Goal: Information Seeking & Learning: Learn about a topic

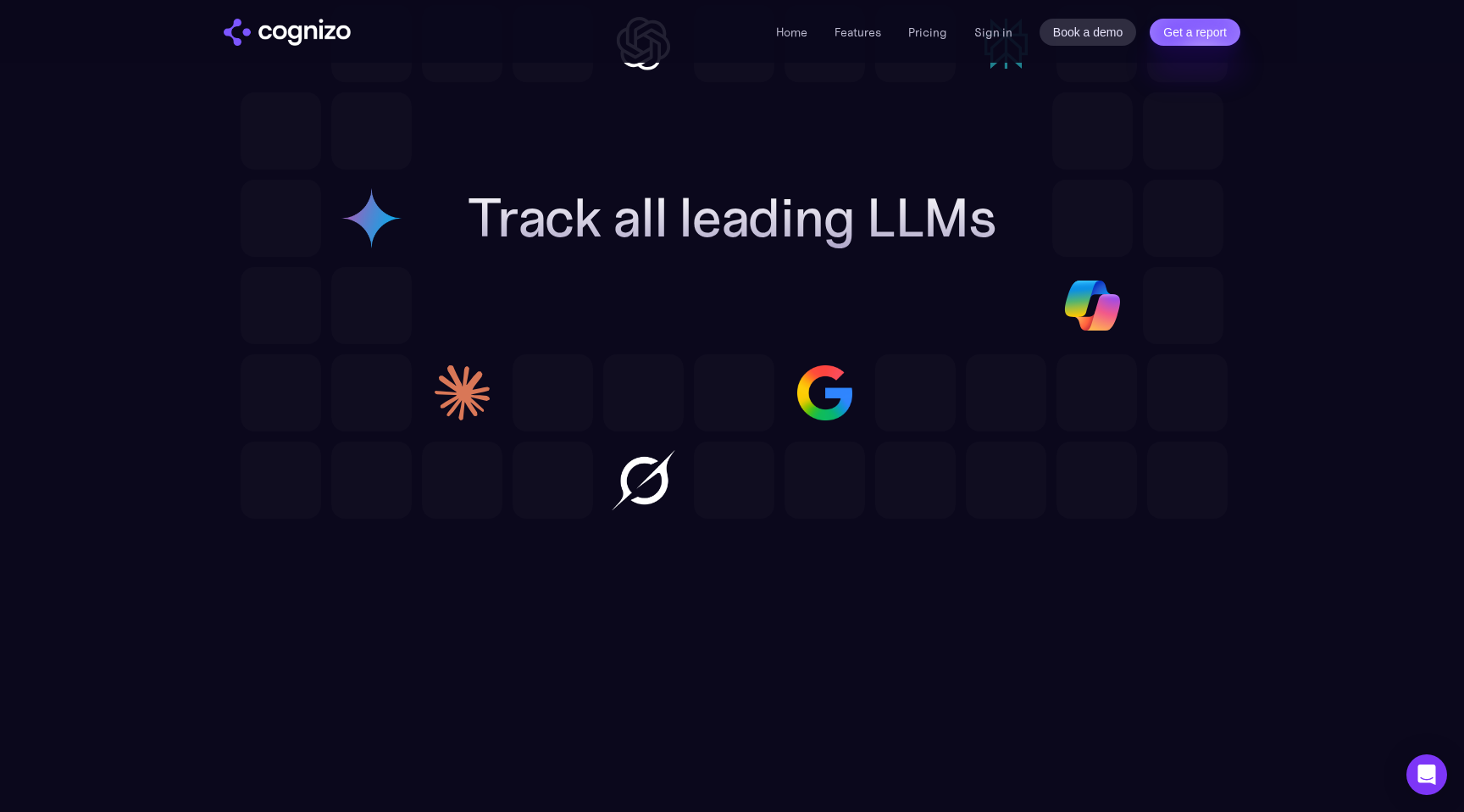
scroll to position [4809, 0]
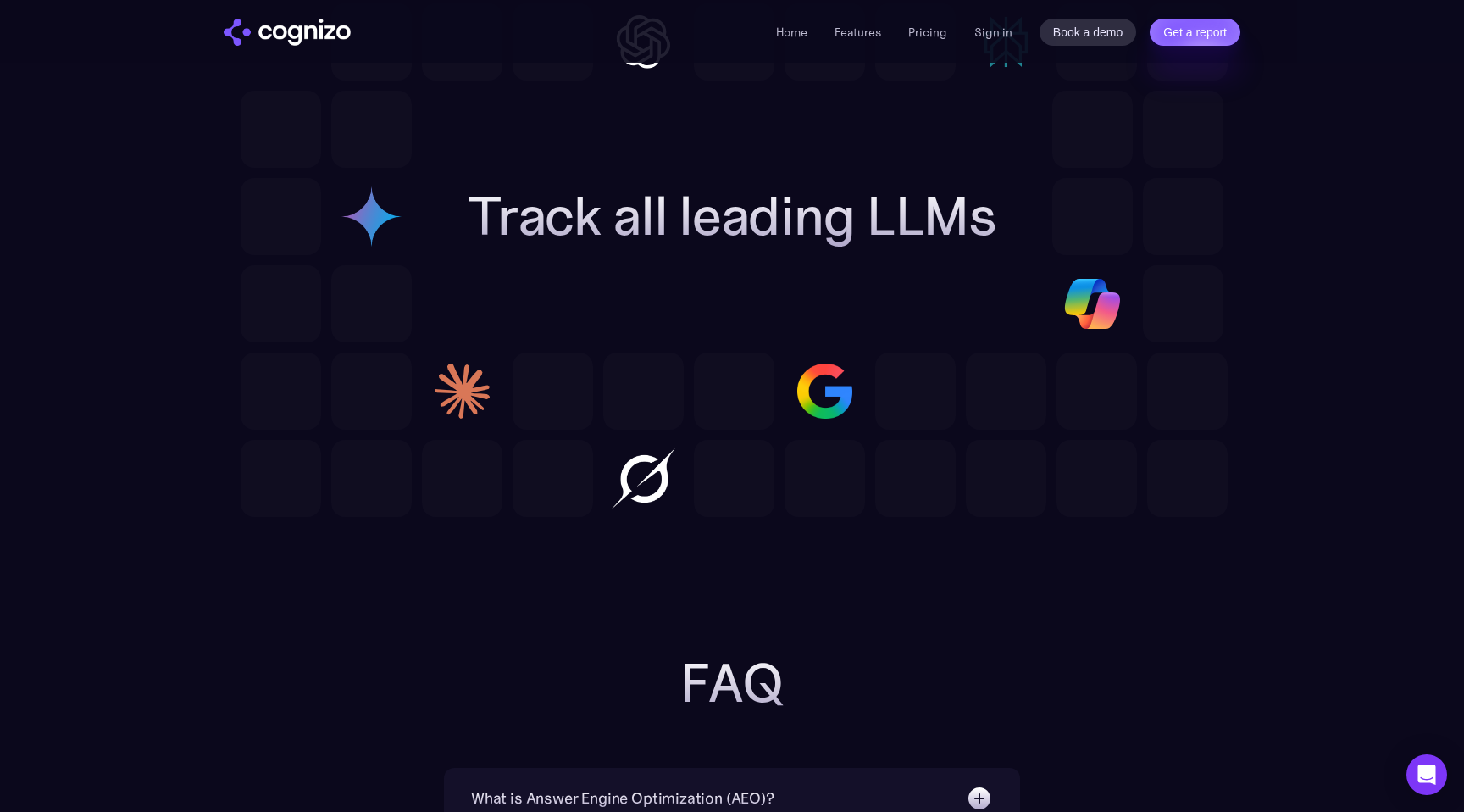
click at [629, 461] on img at bounding box center [643, 478] width 81 height 77
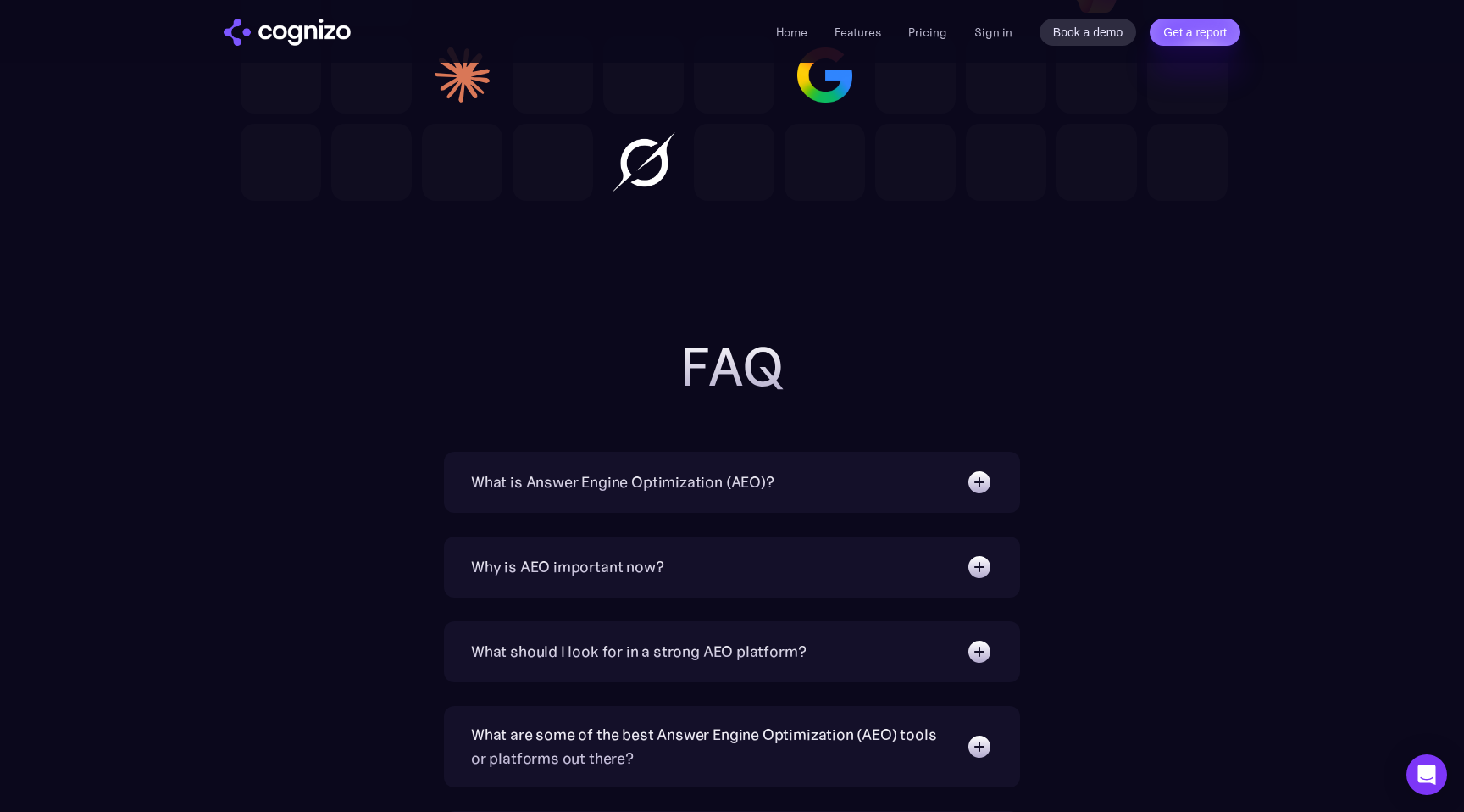
scroll to position [5164, 0]
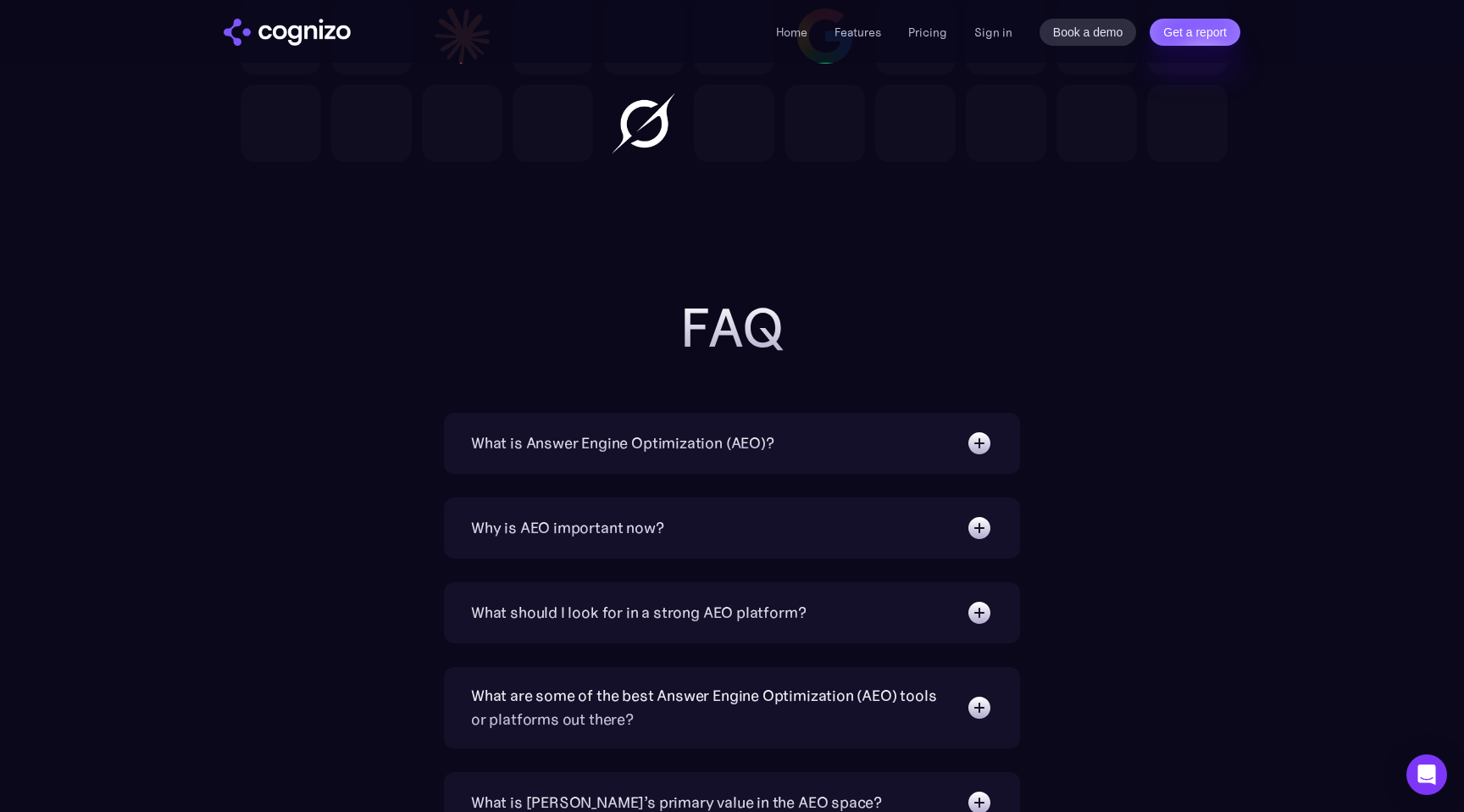
click at [834, 459] on div "What is Answer Engine Optimization (AEO)? AEO is a digital marketing strategy f…" at bounding box center [732, 443] width 577 height 61
click at [777, 446] on div "What is Answer Engine Optimization (AEO)?" at bounding box center [732, 443] width 522 height 28
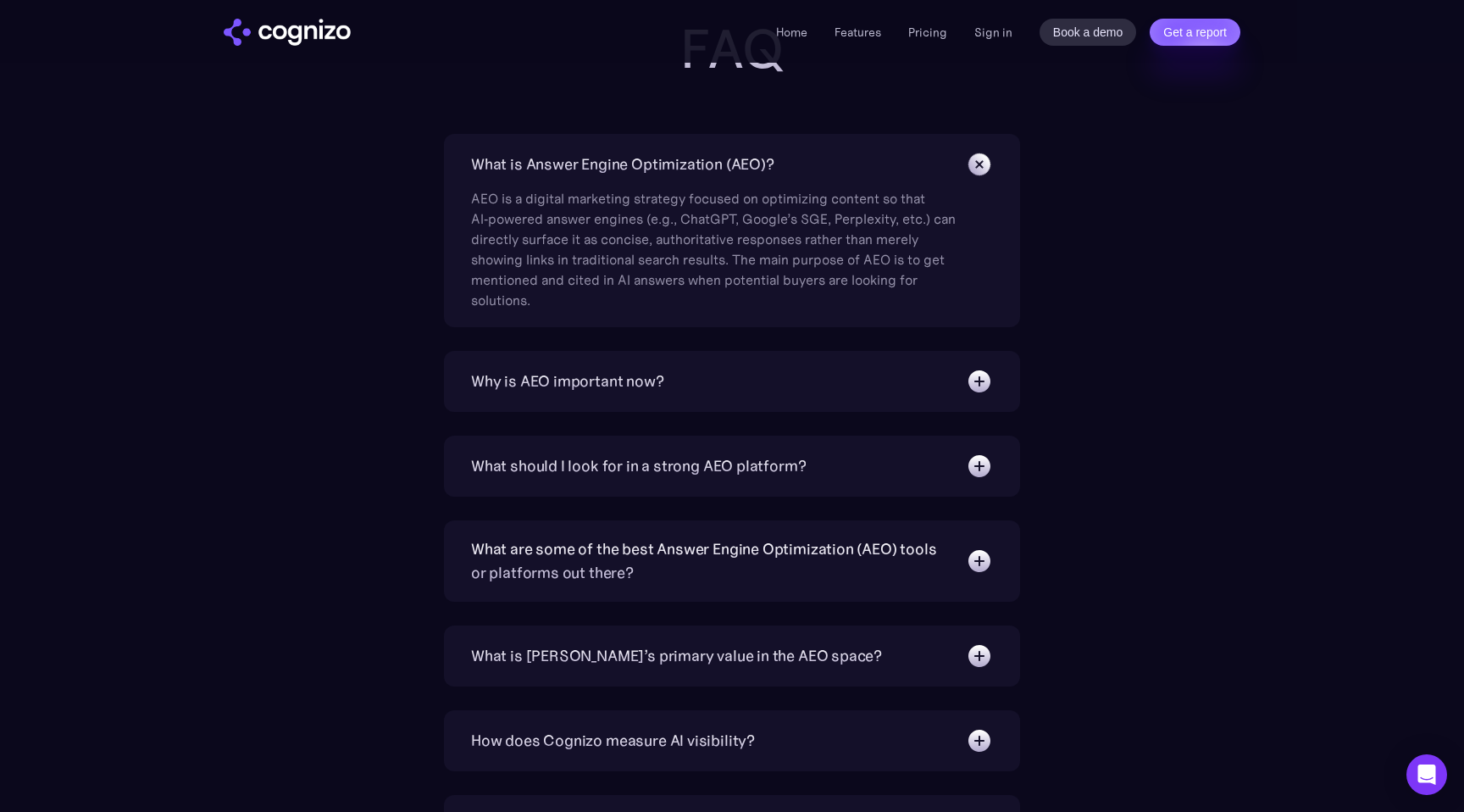
scroll to position [5453, 0]
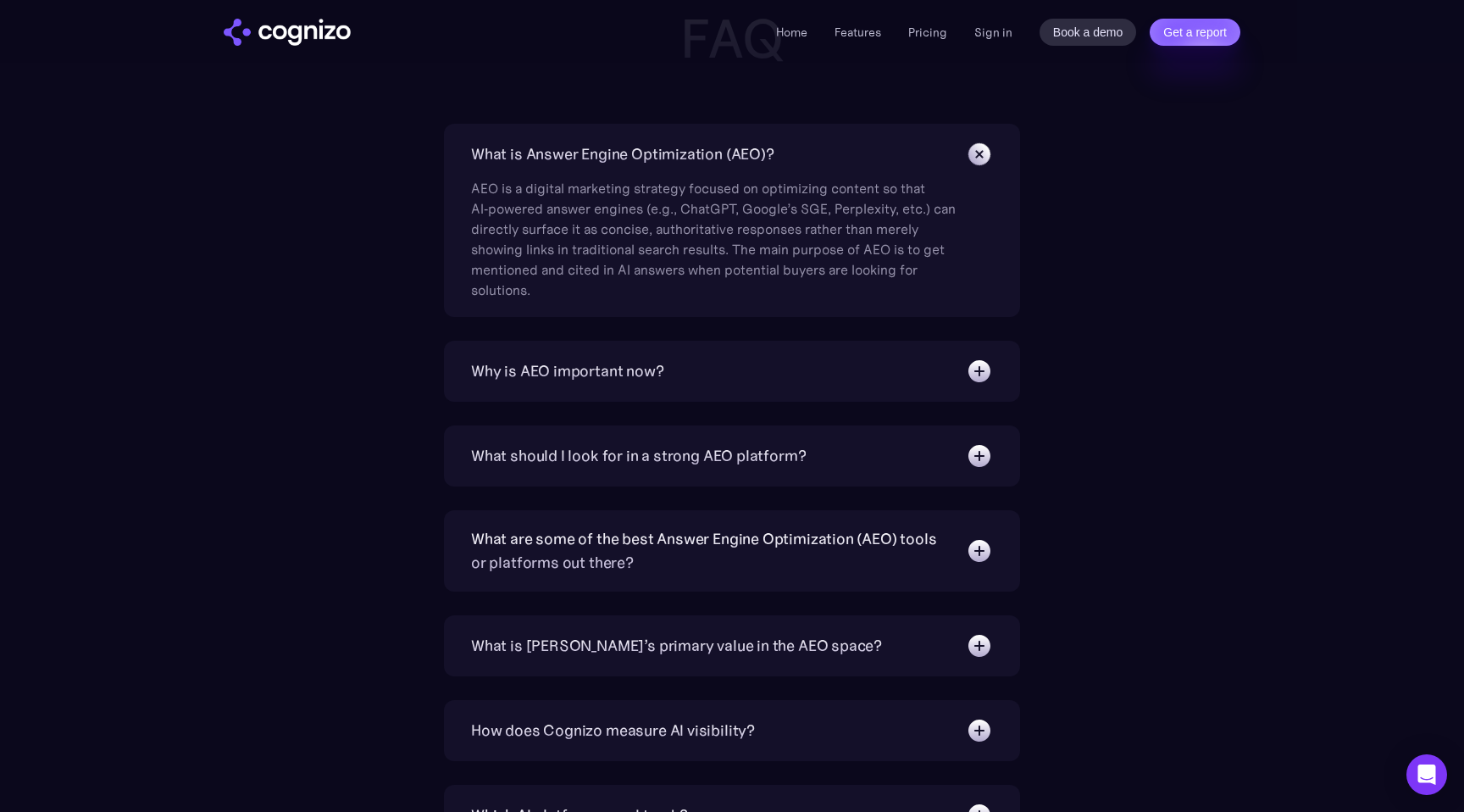
click at [791, 395] on div "Why is AEO important now? With increasing reliance on generative AI chatbots fo…" at bounding box center [732, 370] width 577 height 61
click at [774, 383] on div "Why is AEO important now?" at bounding box center [732, 371] width 522 height 28
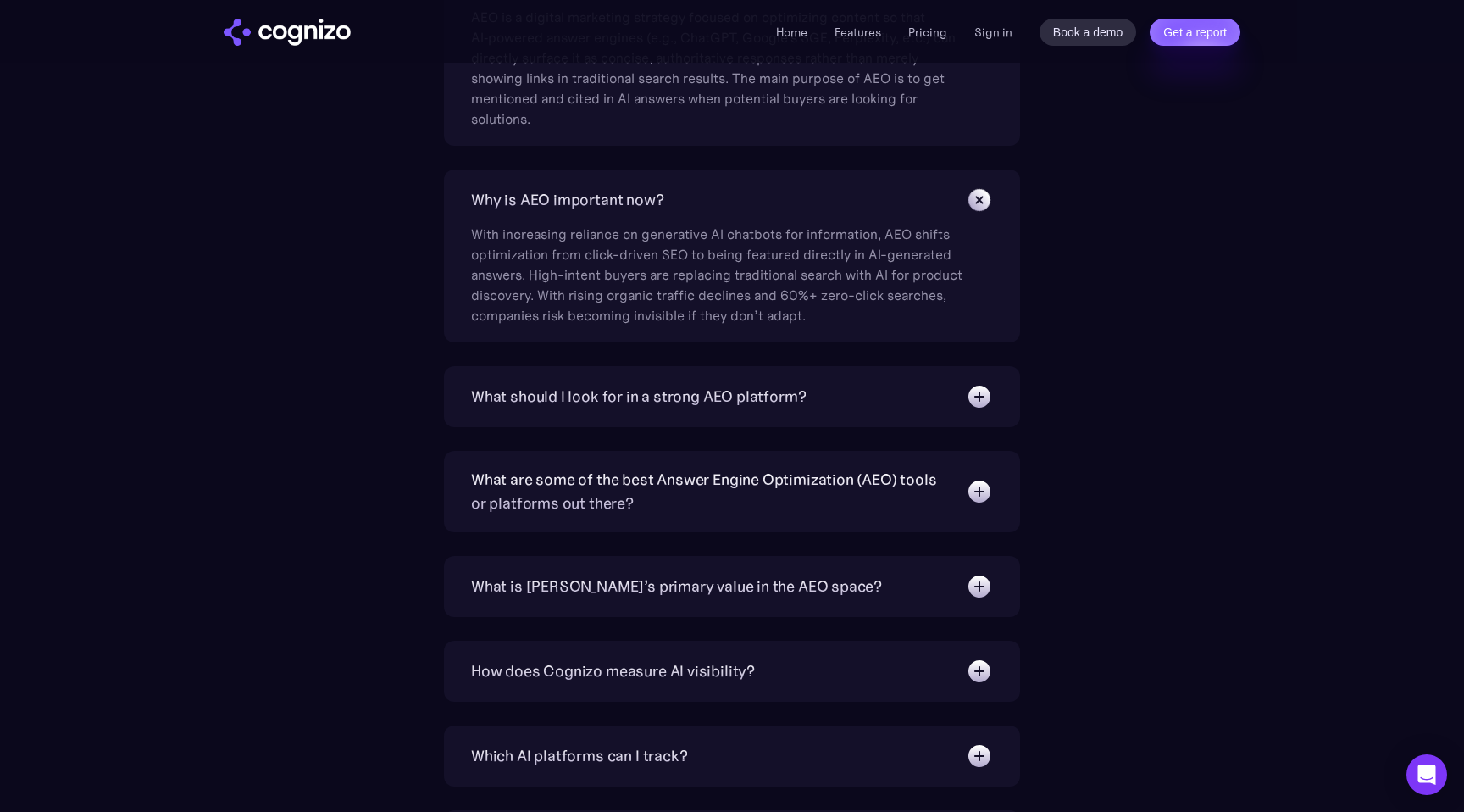
scroll to position [5627, 0]
click at [635, 395] on div "What should I look for in a strong AEO platform?" at bounding box center [638, 394] width 335 height 24
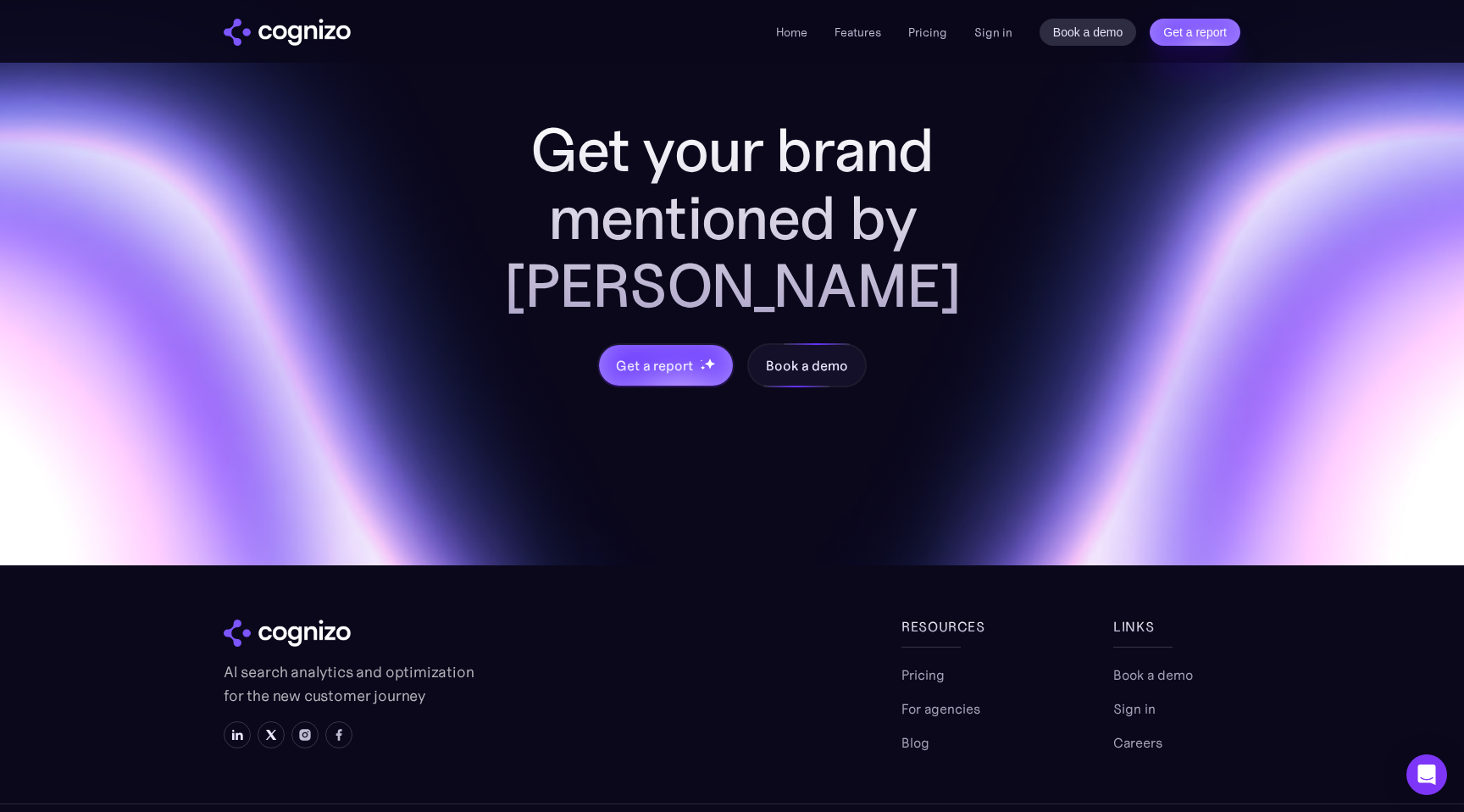
scroll to position [7015, 0]
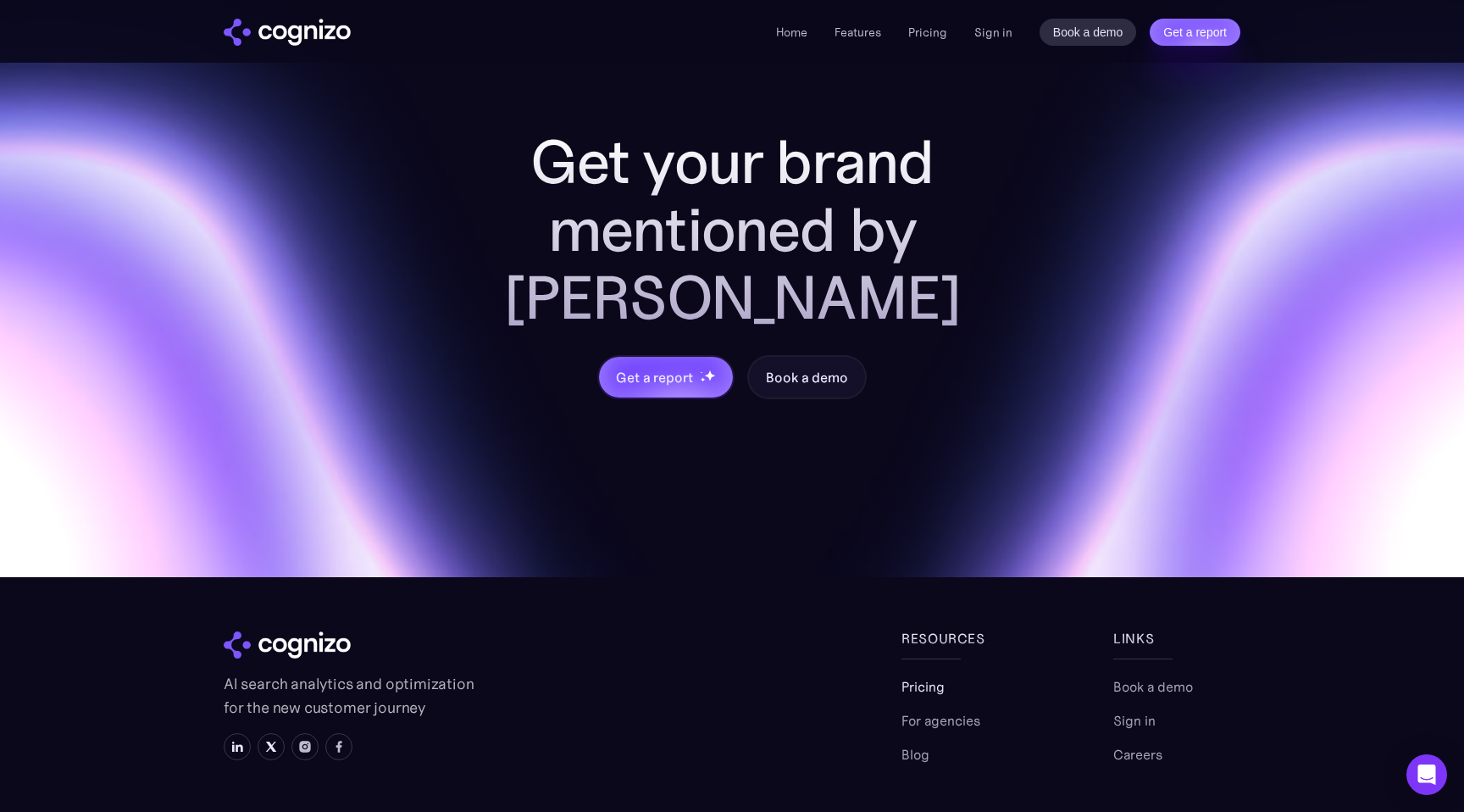
click at [930, 676] on link "Pricing" at bounding box center [923, 686] width 44 height 20
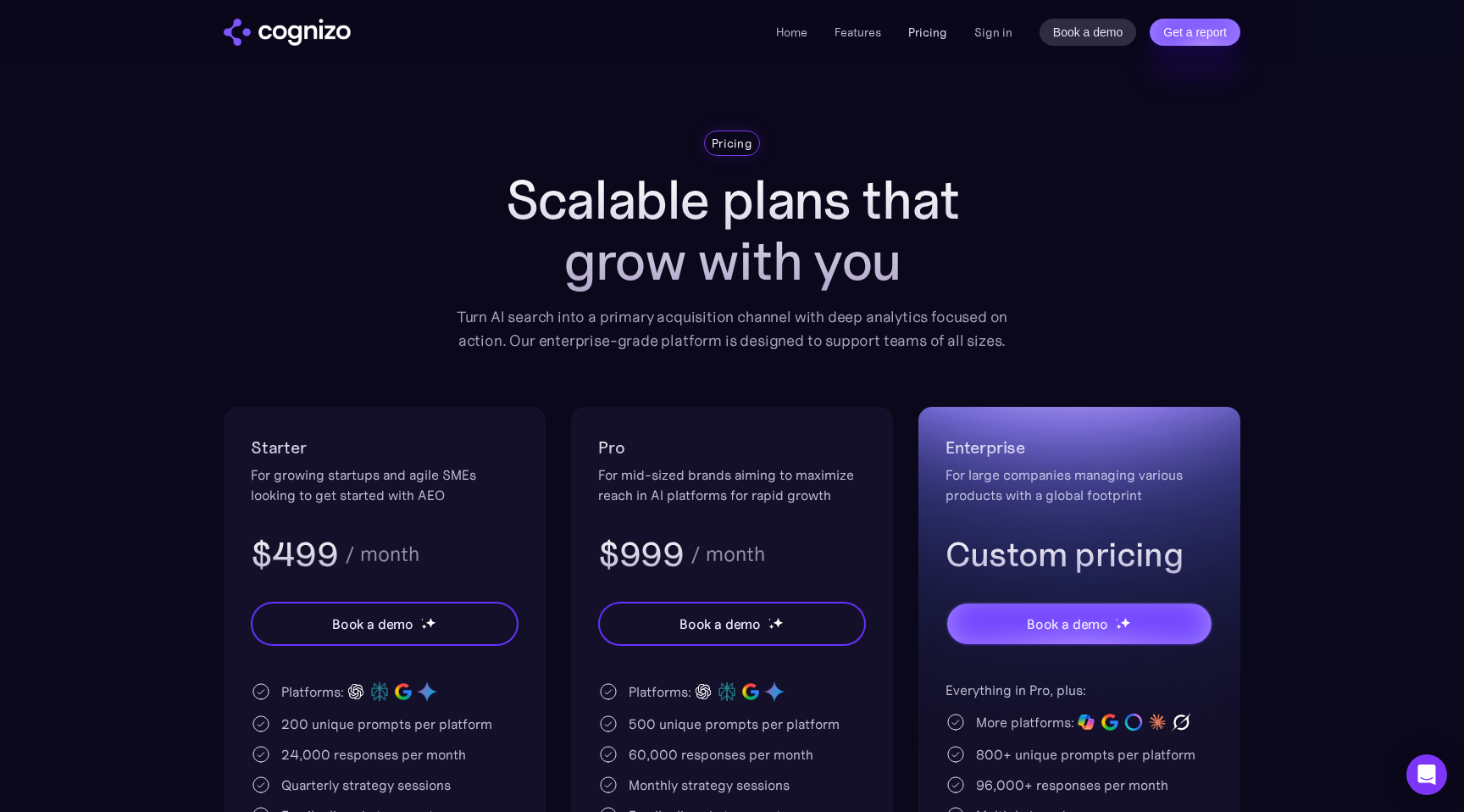
click at [940, 36] on link "Pricing" at bounding box center [928, 32] width 39 height 15
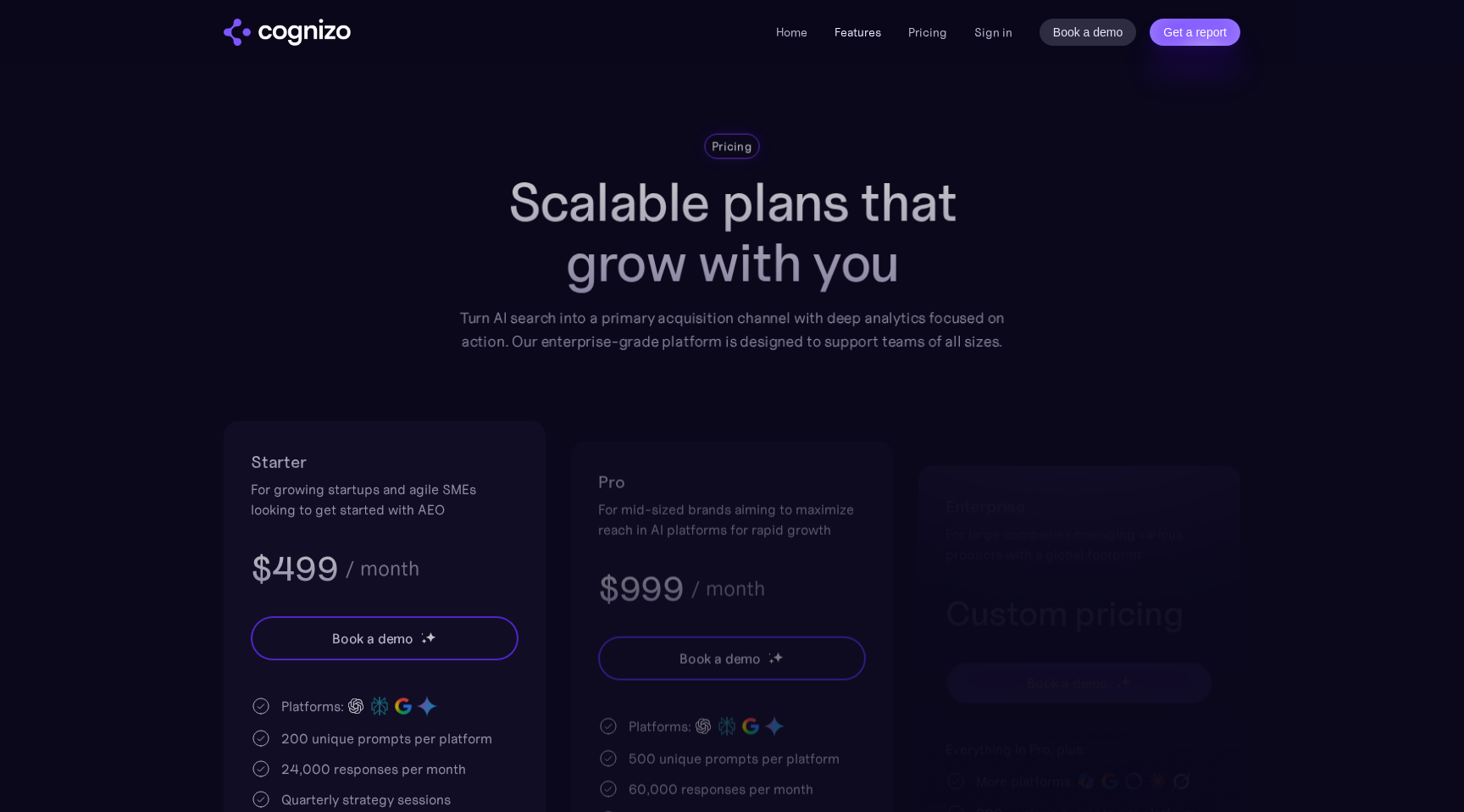
click at [869, 32] on link "Features" at bounding box center [858, 32] width 46 height 15
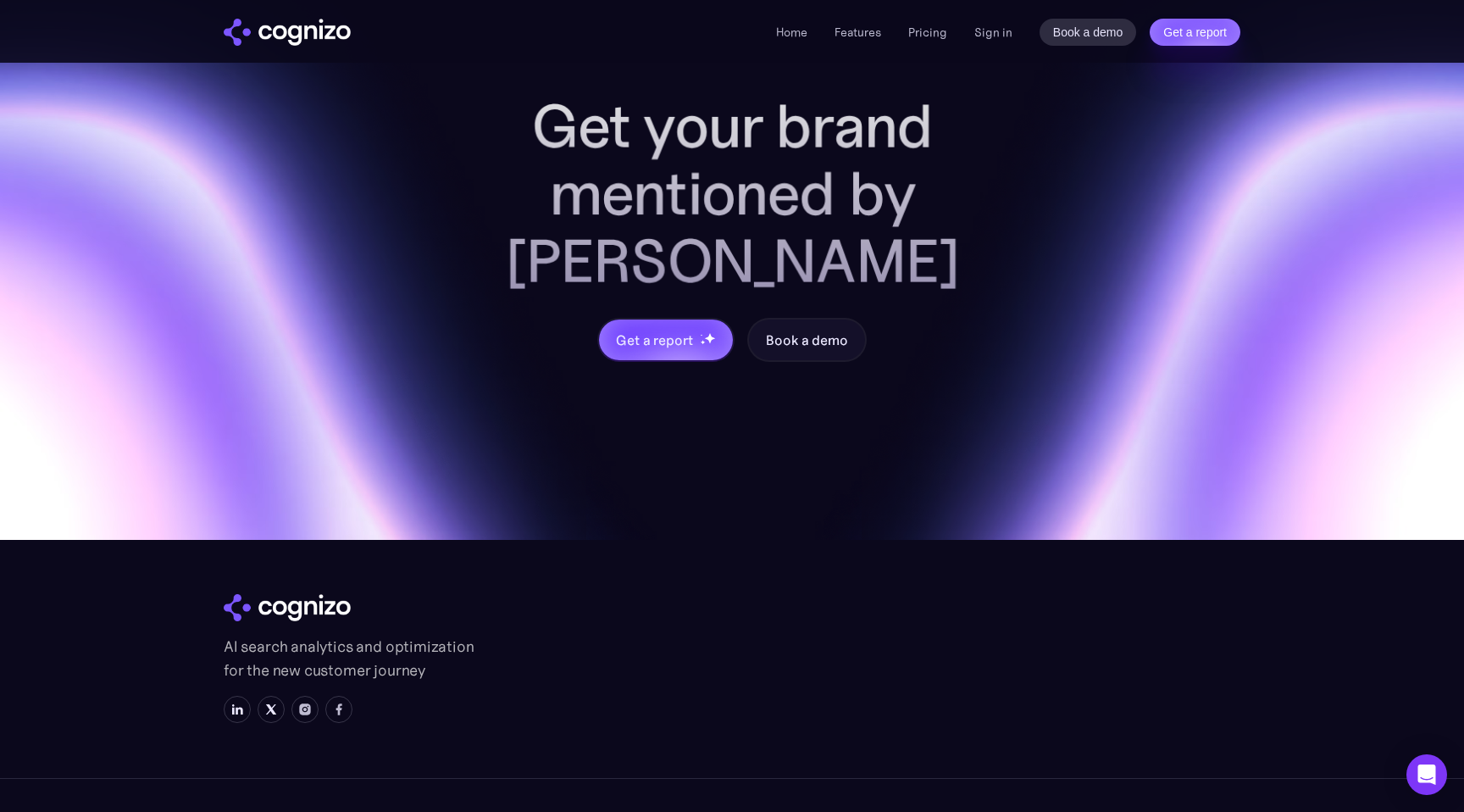
scroll to position [6654, 0]
